Goal: Task Accomplishment & Management: Complete application form

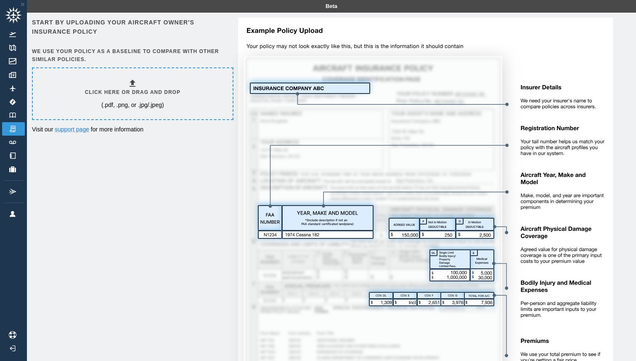
click at [130, 88] on h6 "Click here or drag and drop" at bounding box center [133, 92] width 96 height 8
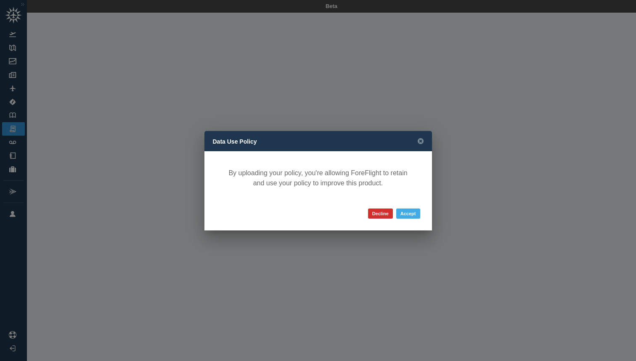
click at [410, 213] on button "Accept" at bounding box center [408, 213] width 24 height 10
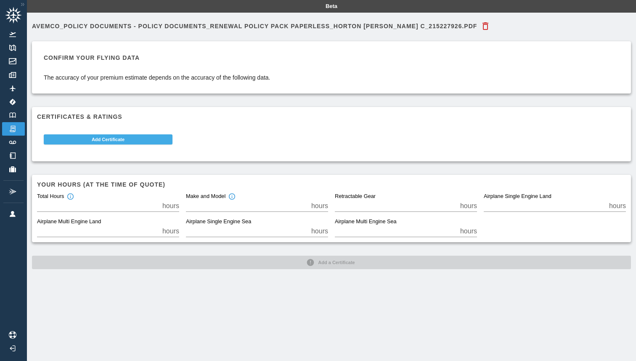
click at [102, 140] on button "Add Certificate" at bounding box center [108, 139] width 129 height 10
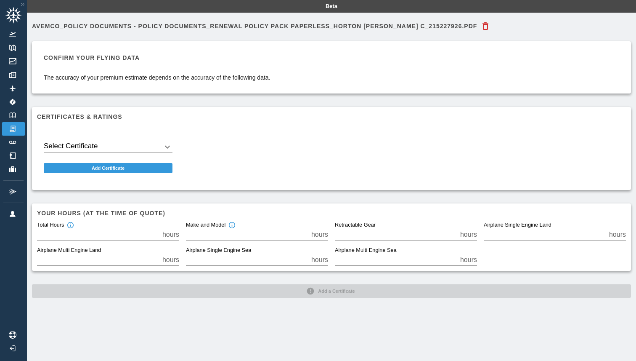
click at [103, 145] on body "Beta Avemco_Policy Documents - Policy Documents_Renewal Policy Pack Paperless_H…" at bounding box center [318, 180] width 636 height 361
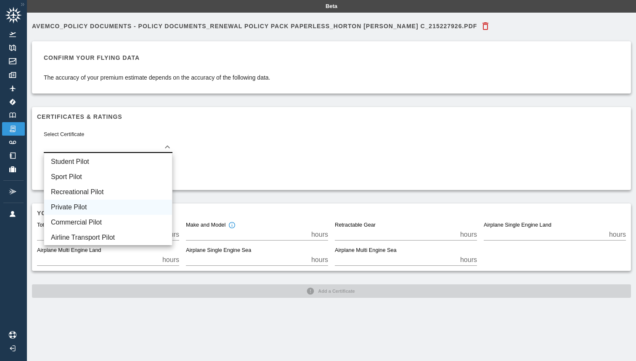
click at [101, 204] on li "Private Pilot" at bounding box center [108, 206] width 128 height 15
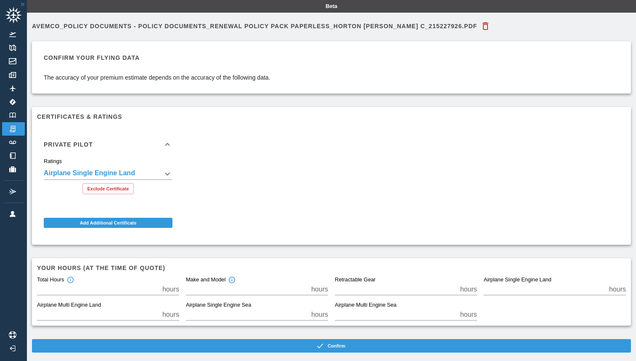
click at [154, 172] on body "**********" at bounding box center [318, 180] width 636 height 361
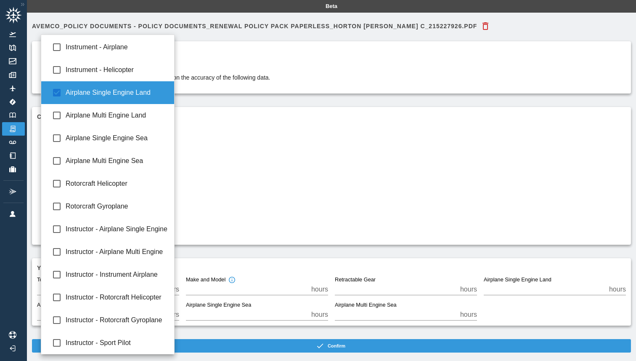
click at [220, 117] on div at bounding box center [318, 180] width 636 height 361
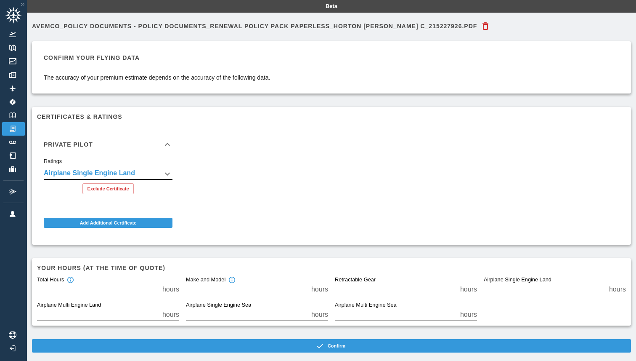
scroll to position [13, 0]
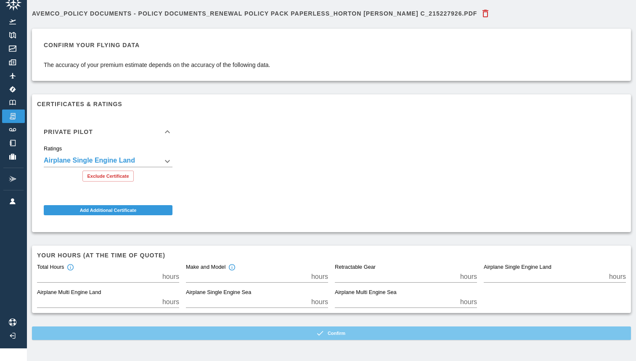
click at [130, 333] on button "Confirm" at bounding box center [331, 332] width 599 height 13
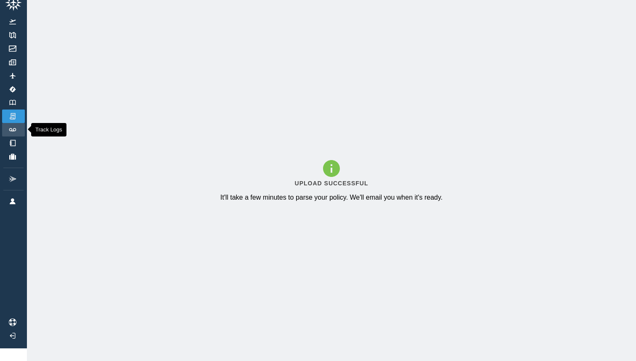
click at [14, 126] on link "Track Logs" at bounding box center [13, 129] width 23 height 13
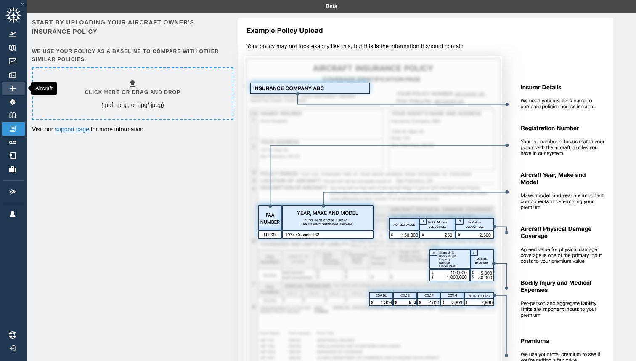
click at [14, 84] on link "Aircraft" at bounding box center [13, 88] width 23 height 13
click at [5, 112] on link "Logbook" at bounding box center [13, 115] width 23 height 13
